Goal: Navigation & Orientation: Find specific page/section

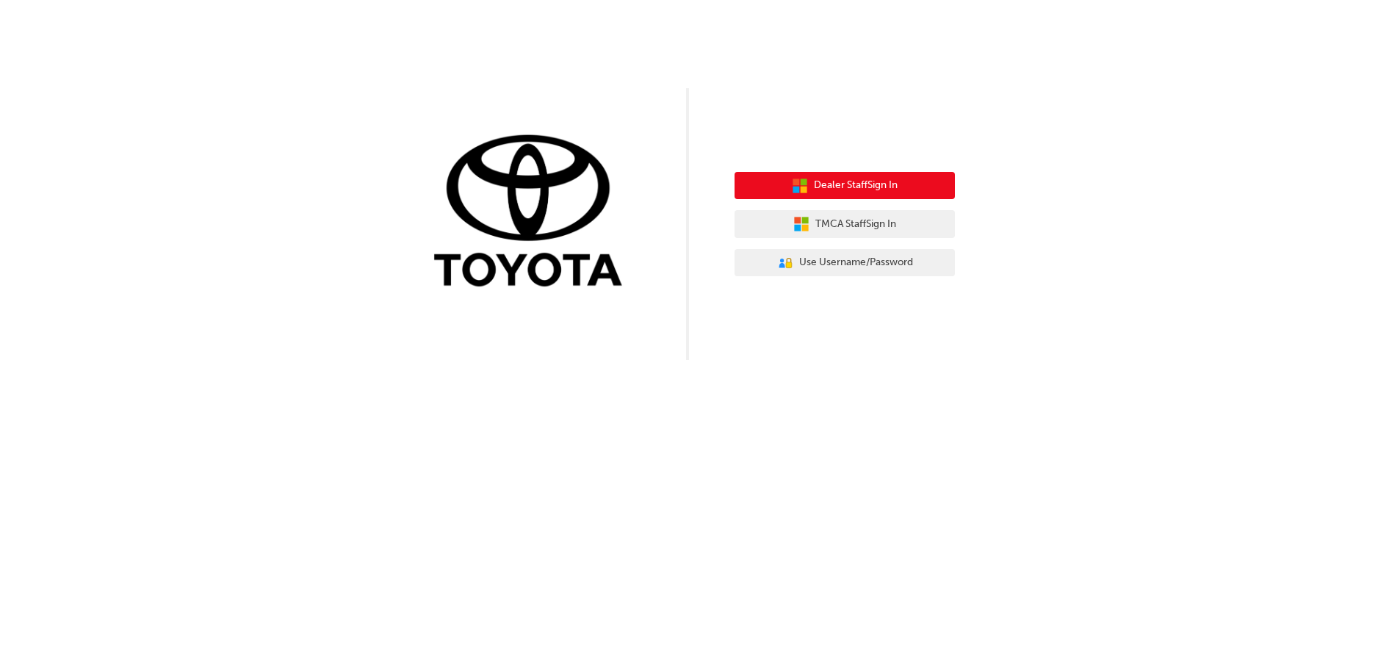
click at [848, 193] on span "Dealer Staff Sign In" at bounding box center [856, 185] width 84 height 17
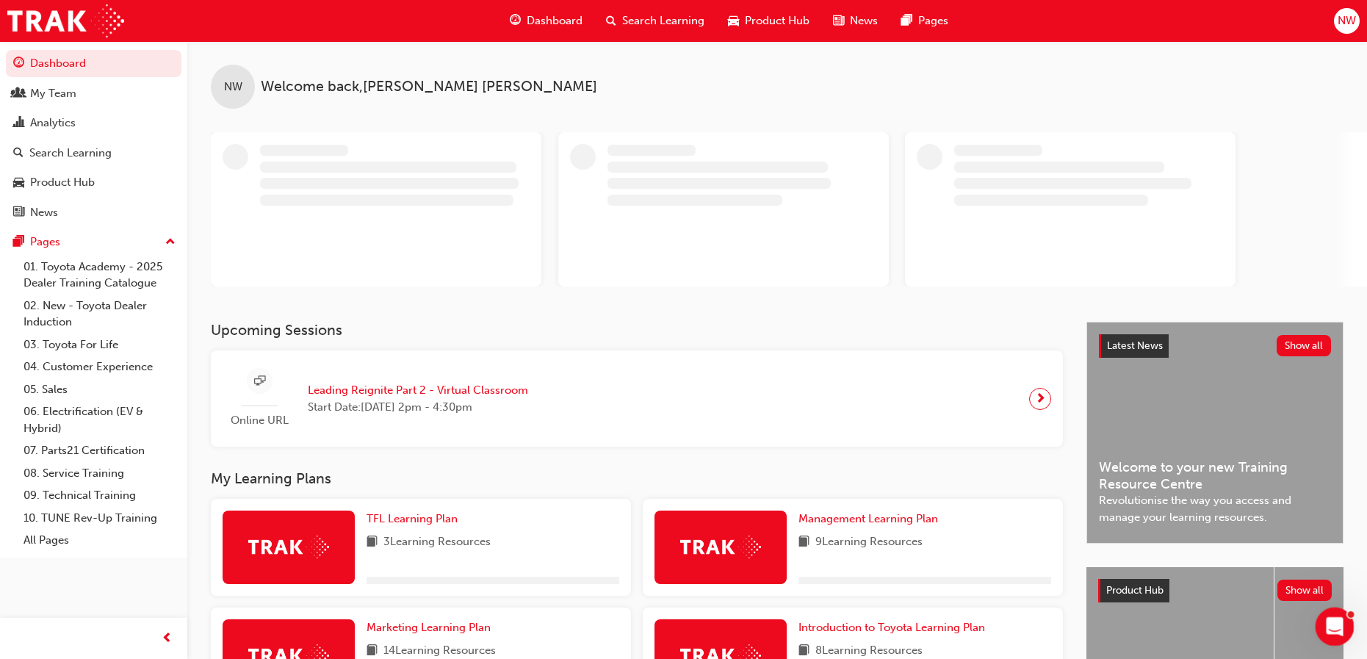
click at [1343, 628] on div "Open Intercom Messenger" at bounding box center [1332, 624] width 48 height 48
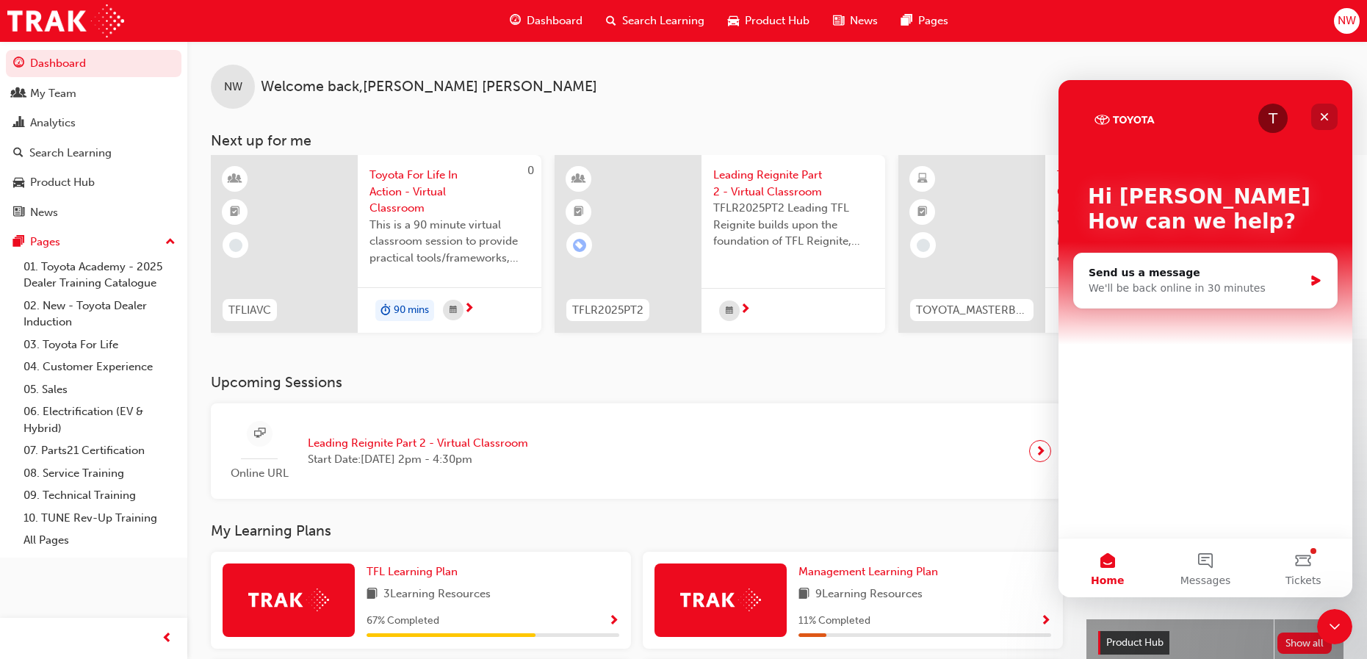
click at [1323, 111] on icon "Close" at bounding box center [1324, 117] width 12 height 12
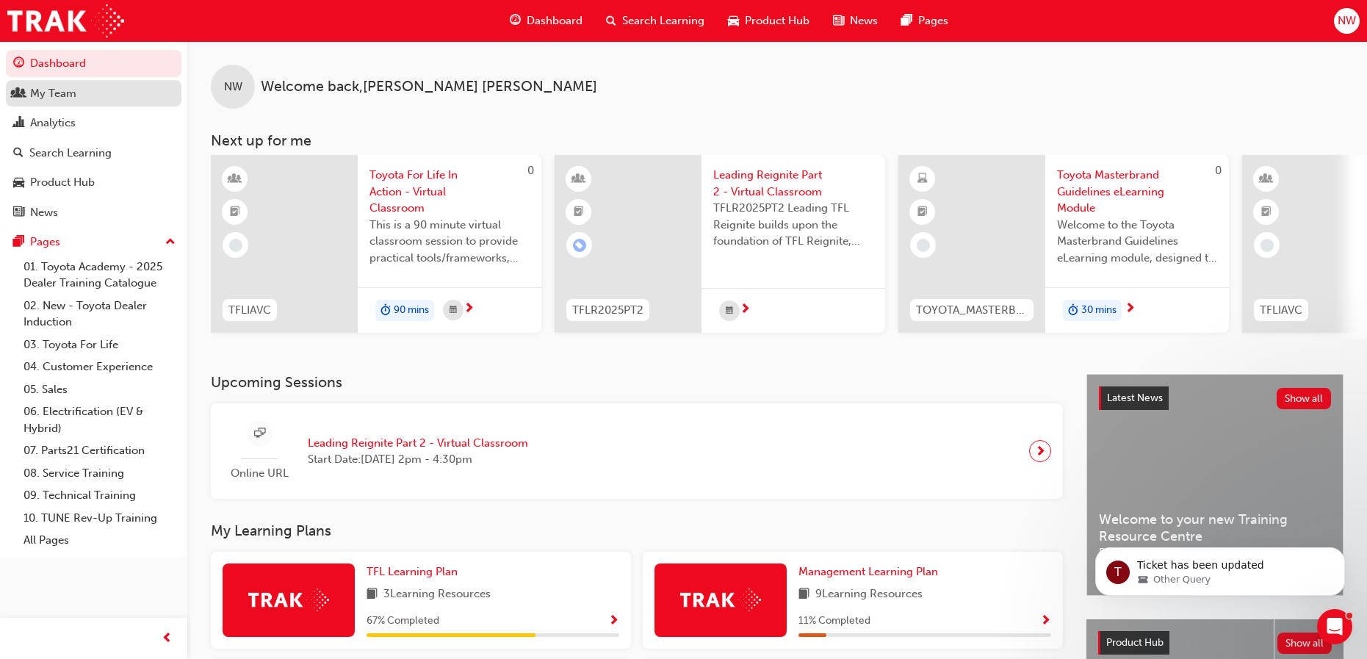
click at [64, 96] on div "My Team" at bounding box center [53, 93] width 46 height 17
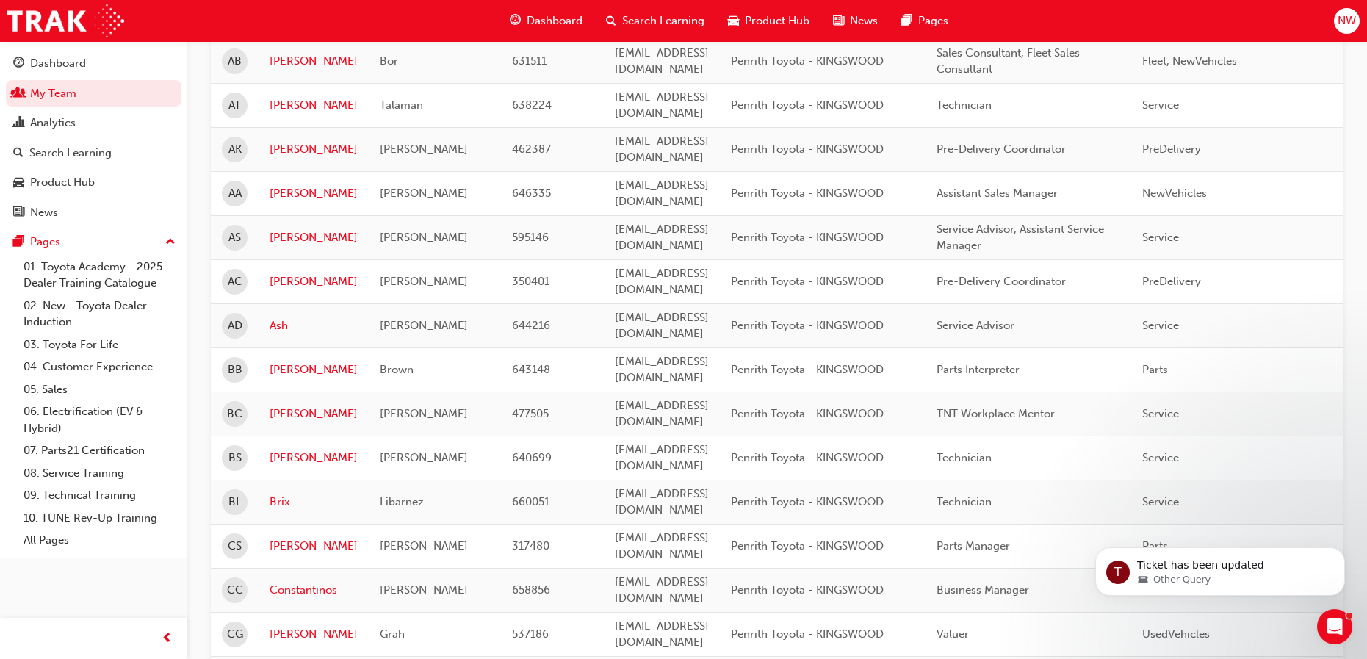
scroll to position [367, 0]
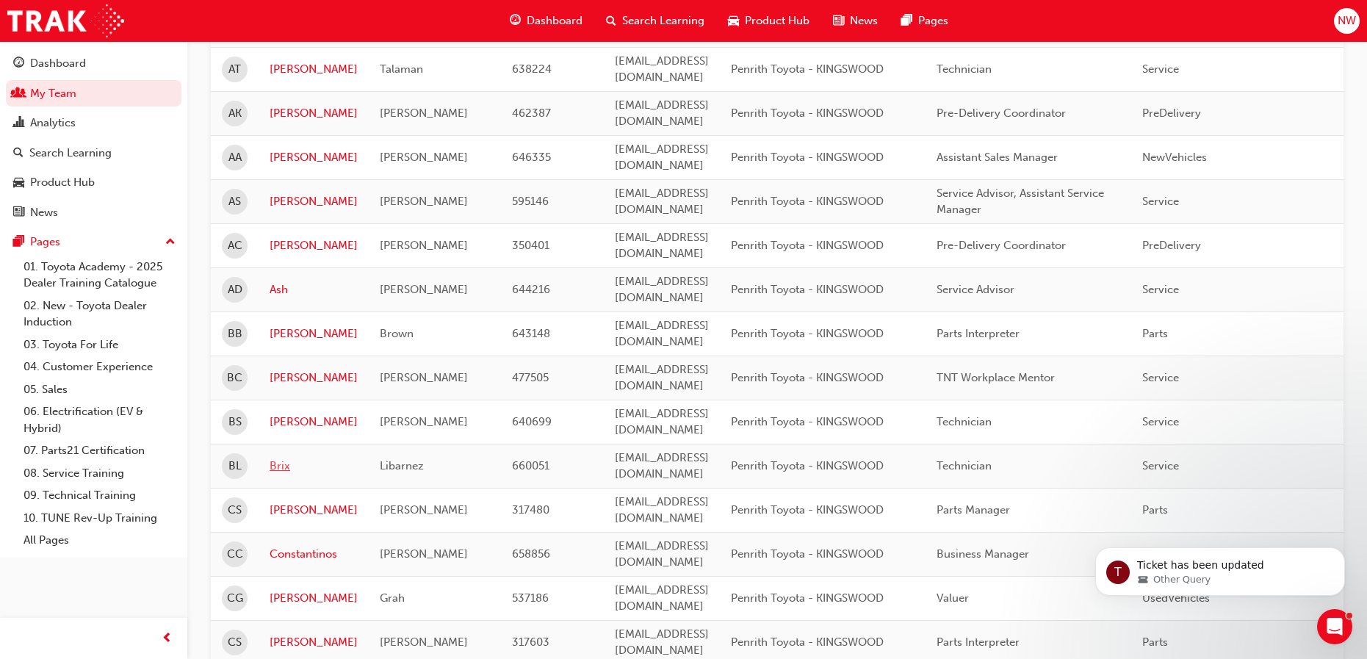
click at [273, 458] on link "Brix" at bounding box center [314, 466] width 88 height 17
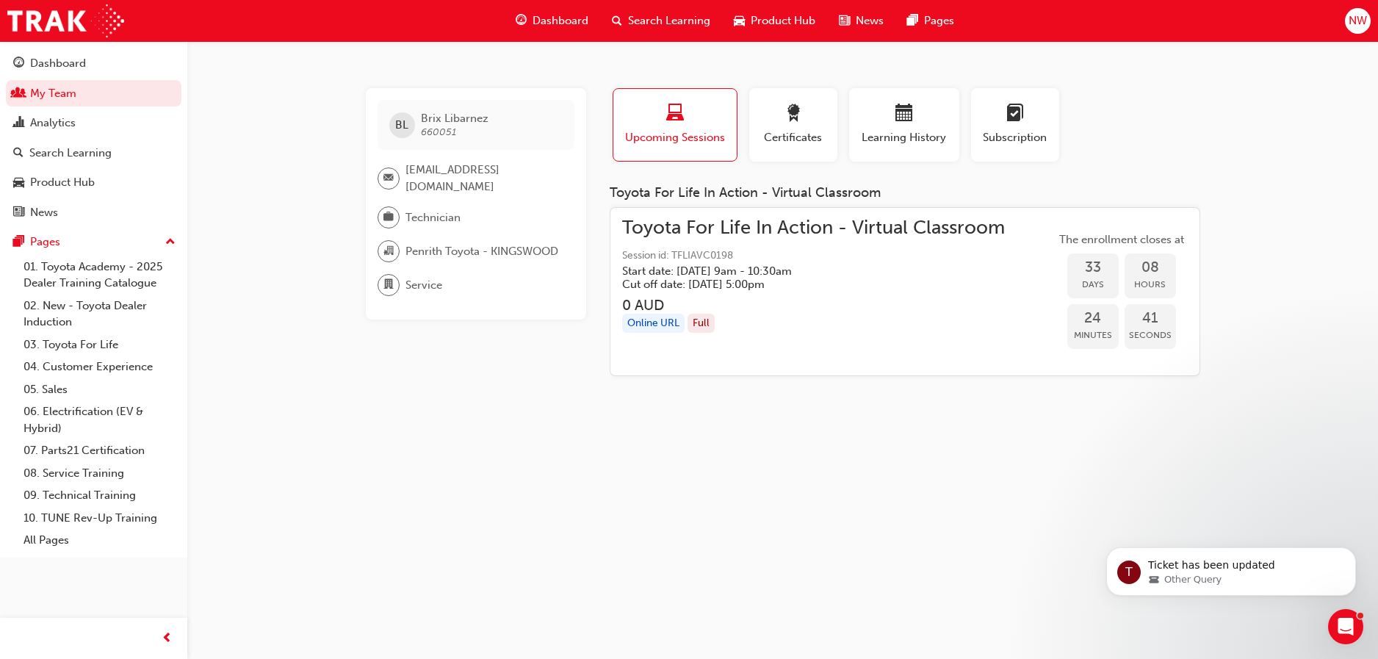
click at [685, 18] on span "Search Learning" at bounding box center [669, 20] width 82 height 17
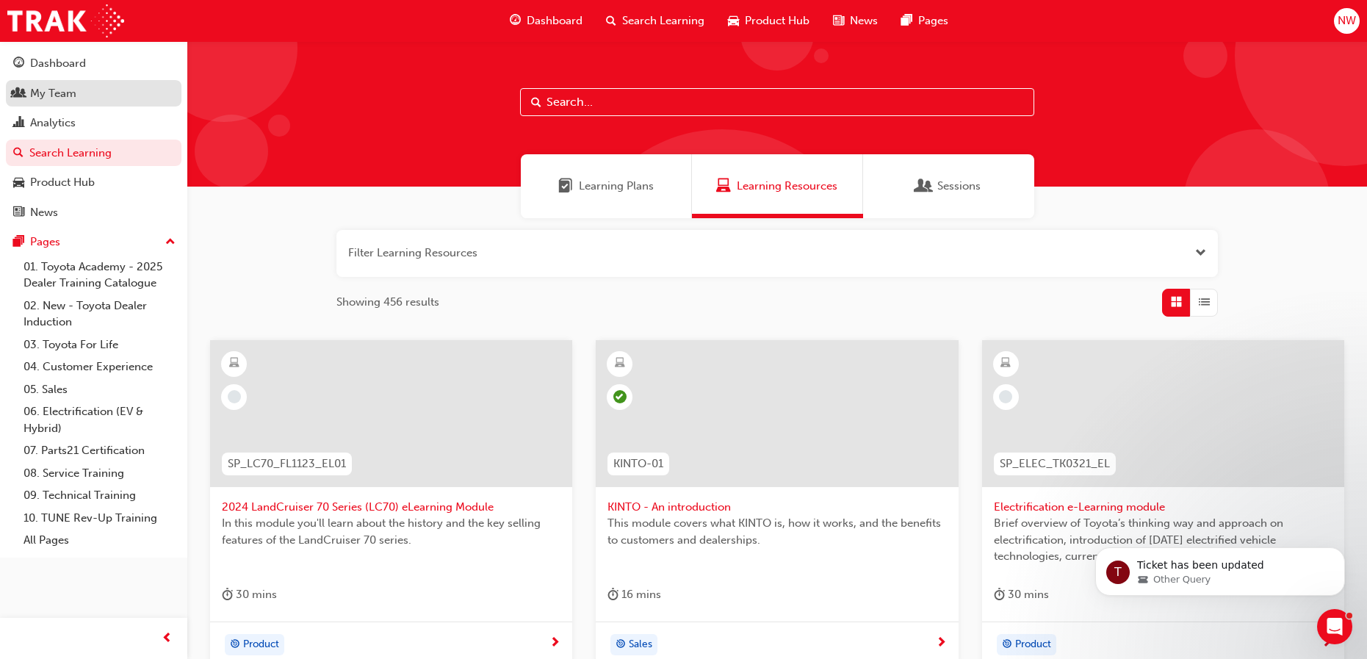
click at [28, 87] on div "My Team" at bounding box center [93, 93] width 161 height 18
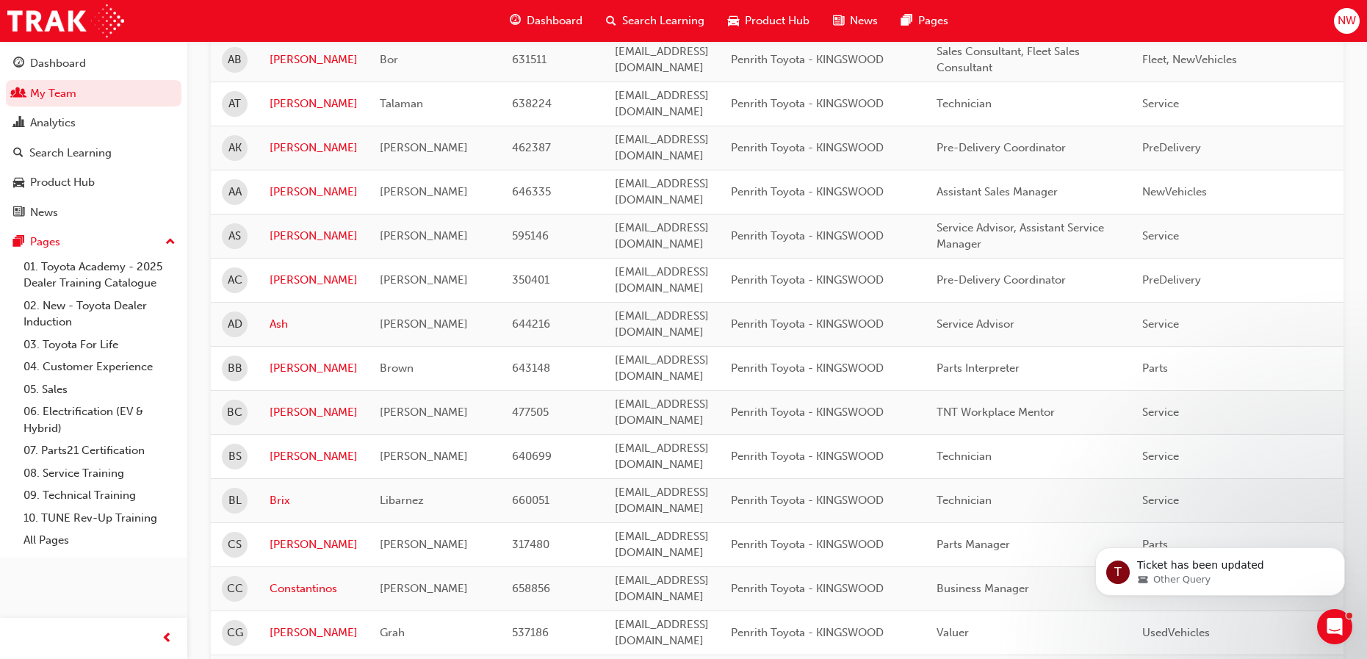
scroll to position [367, 0]
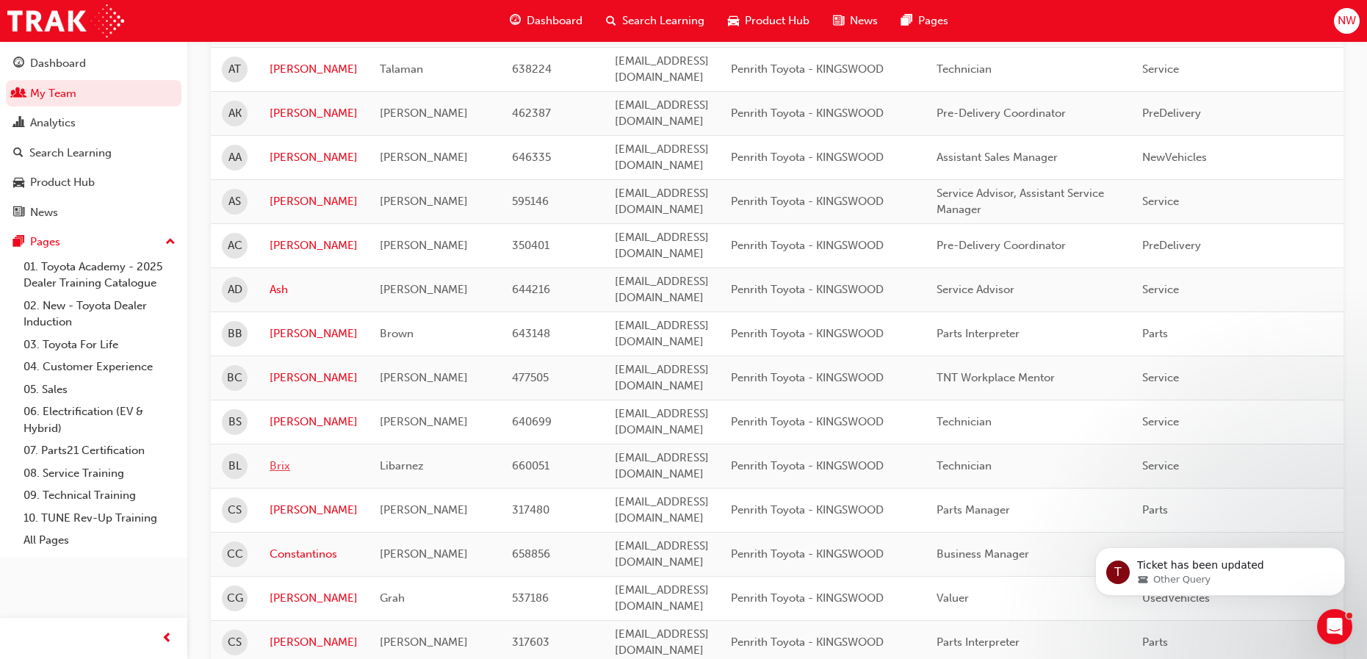
click at [278, 458] on link "Brix" at bounding box center [314, 466] width 88 height 17
